Goal: Transaction & Acquisition: Purchase product/service

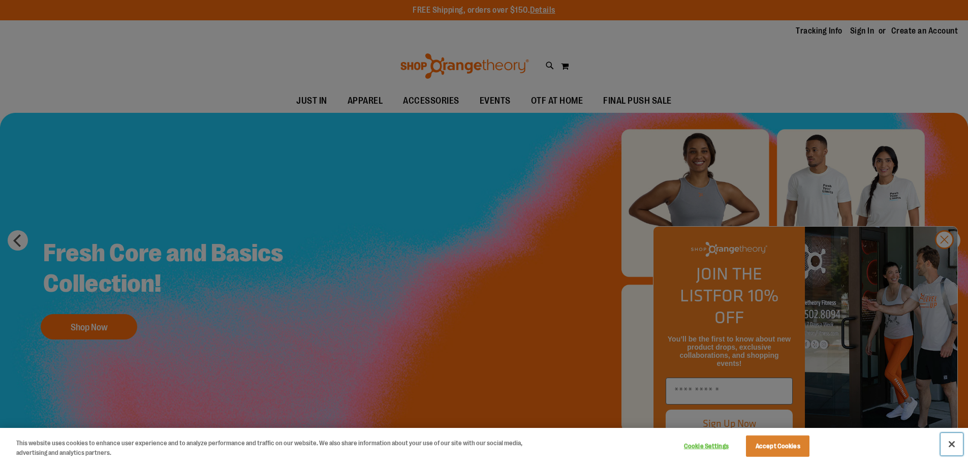
click at [948, 442] on button "Close" at bounding box center [952, 444] width 22 height 22
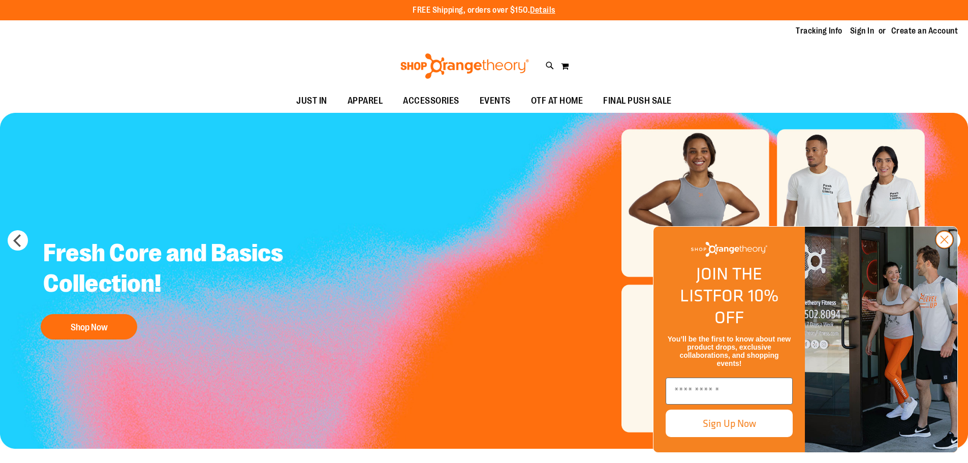
click at [941, 248] on circle "Close dialog" at bounding box center [944, 239] width 17 height 17
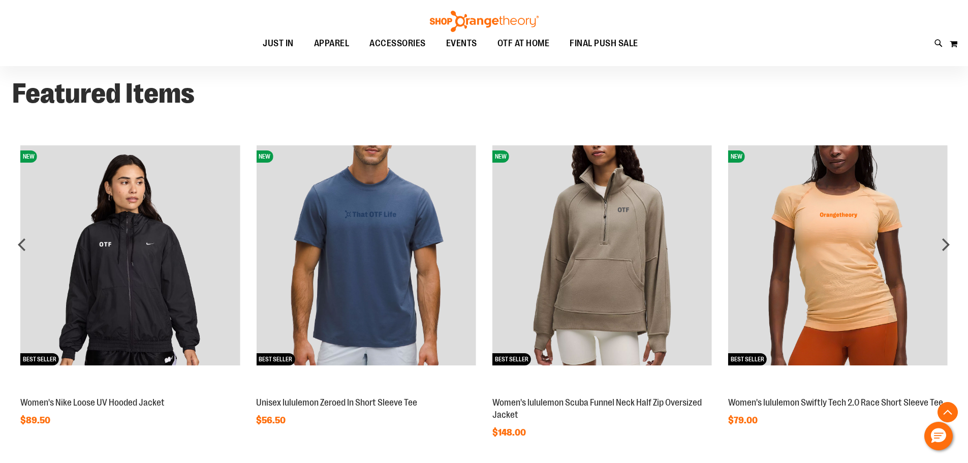
scroll to position [814, 0]
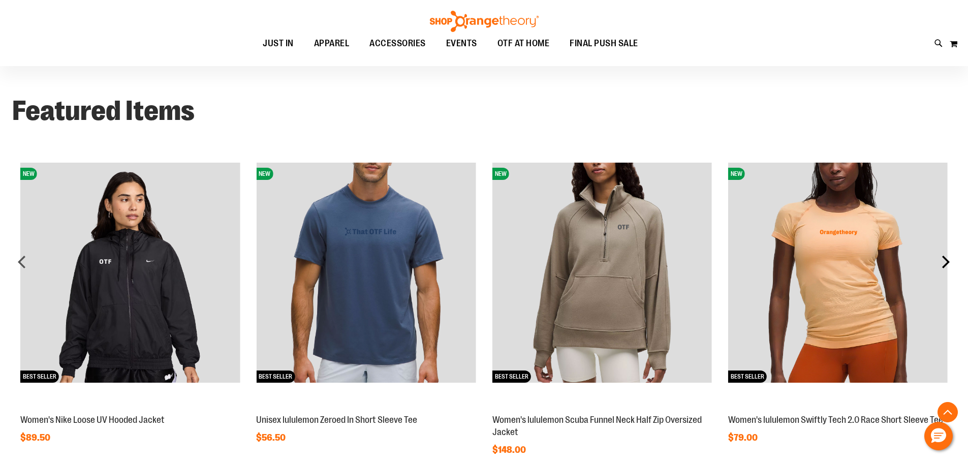
click at [947, 264] on div "next" at bounding box center [946, 262] width 20 height 20
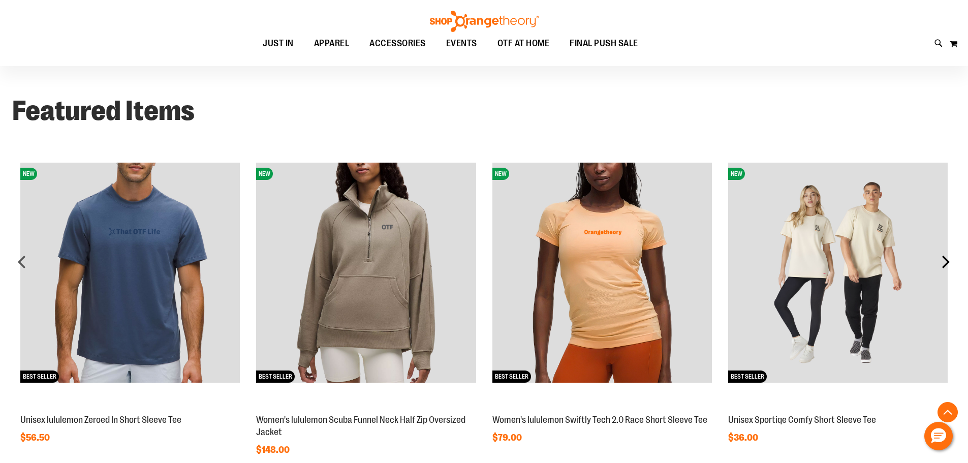
click at [947, 264] on div "next" at bounding box center [946, 262] width 20 height 20
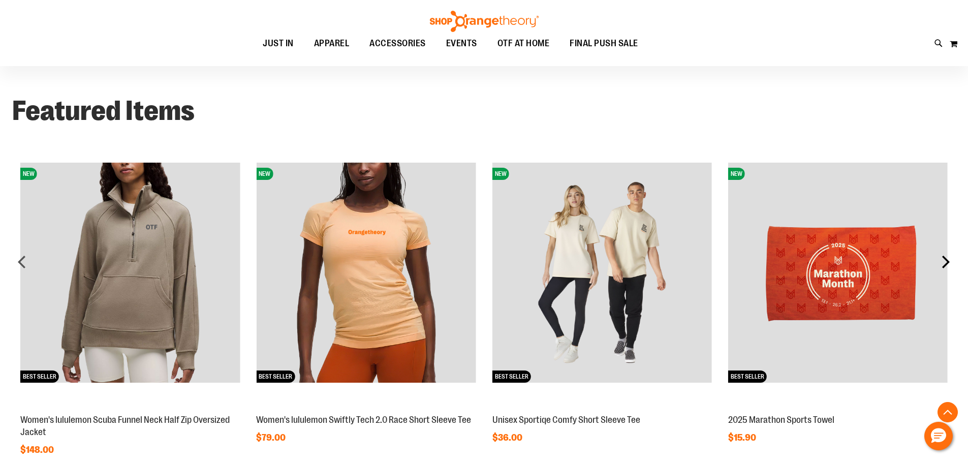
click at [947, 264] on div "next" at bounding box center [946, 262] width 20 height 20
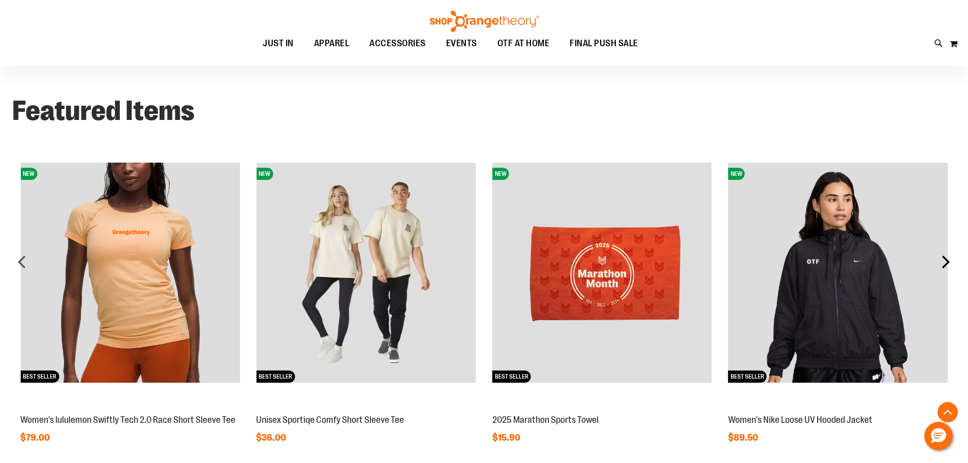
click at [947, 264] on div "next" at bounding box center [946, 262] width 20 height 20
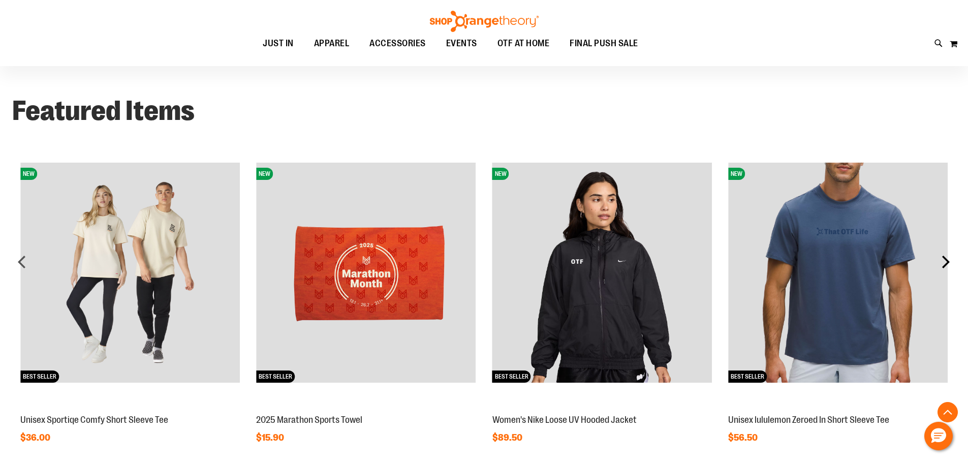
click at [947, 264] on div "next" at bounding box center [946, 262] width 20 height 20
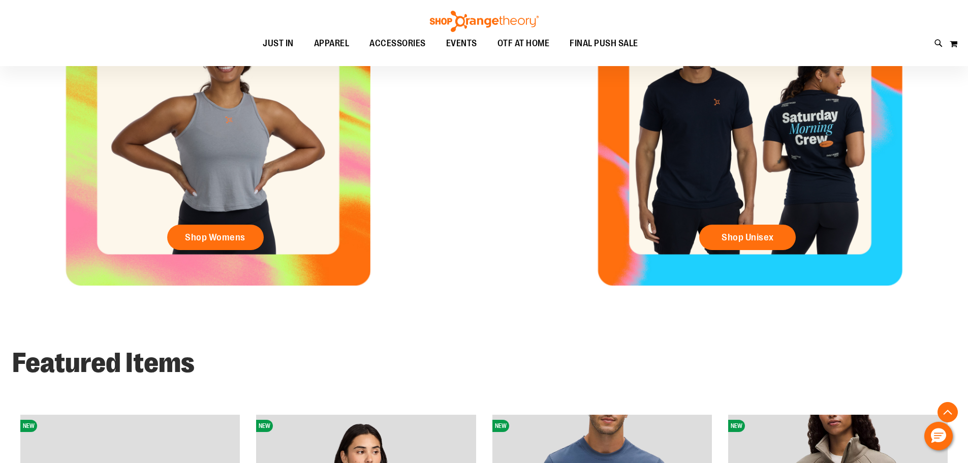
scroll to position [559, 0]
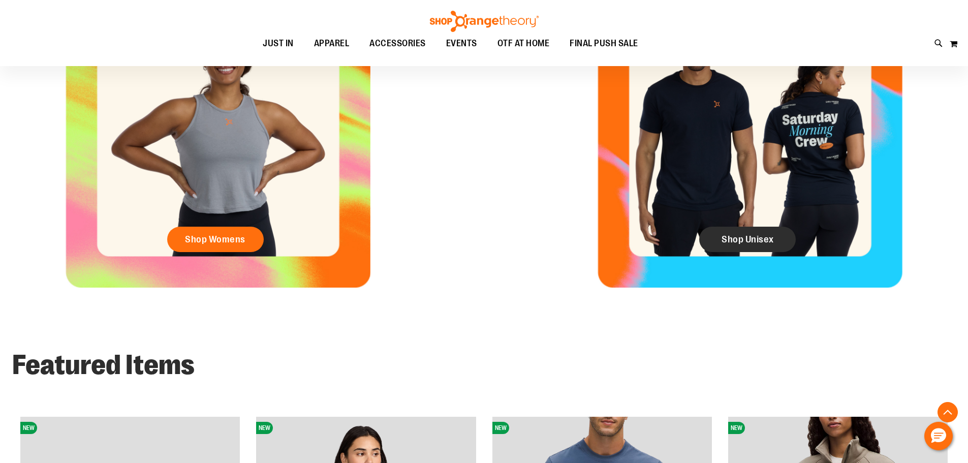
click at [765, 245] on link "Shop Unisex" at bounding box center [747, 239] width 97 height 25
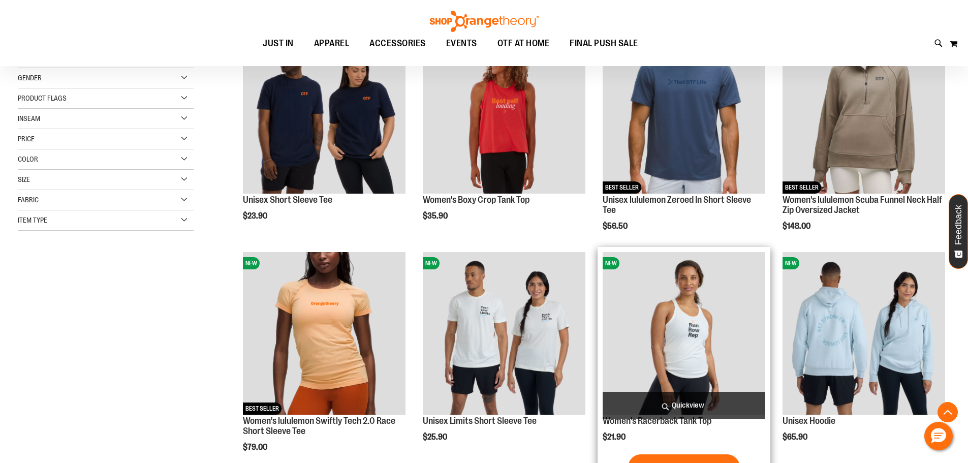
scroll to position [152, 0]
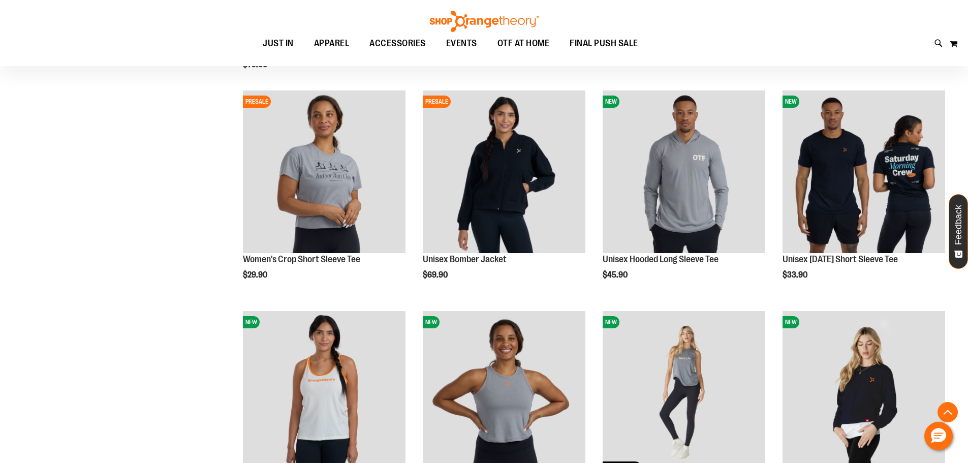
scroll to position [914, 0]
